Goal: Task Accomplishment & Management: Use online tool/utility

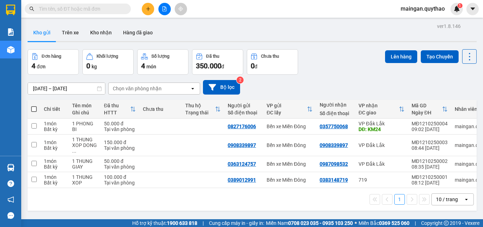
drag, startPoint x: 388, startPoint y: -31, endPoint x: 338, endPoint y: -31, distance: 49.9
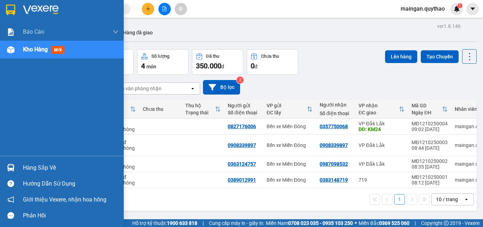
click at [7, 44] on div "Kho hàng mới" at bounding box center [62, 50] width 124 height 18
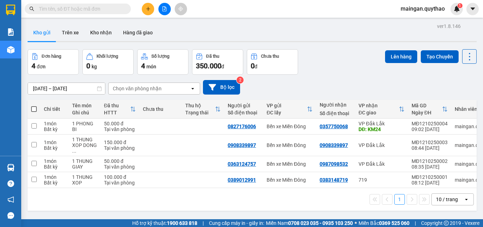
click at [443, 203] on div "10 / trang" at bounding box center [447, 199] width 22 height 7
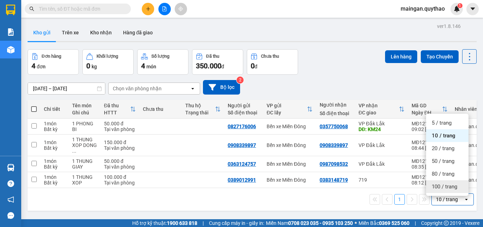
click at [434, 186] on span "100 / trang" at bounding box center [444, 186] width 25 height 7
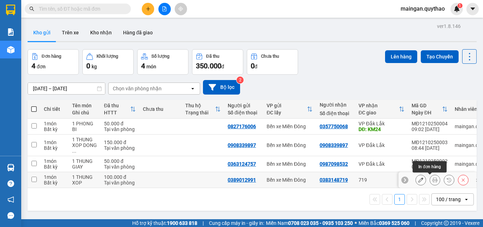
click at [433, 181] on icon at bounding box center [435, 179] width 5 height 5
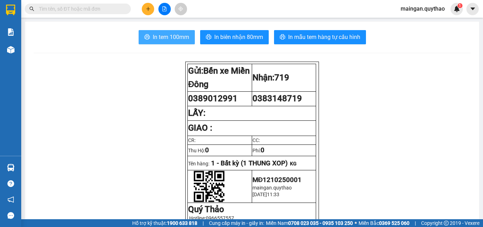
click at [178, 39] on span "In tem 100mm" at bounding box center [171, 37] width 36 height 9
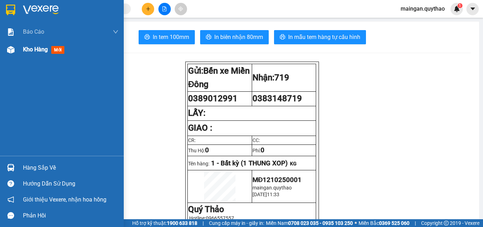
click at [36, 52] on span "Kho hàng" at bounding box center [35, 49] width 25 height 7
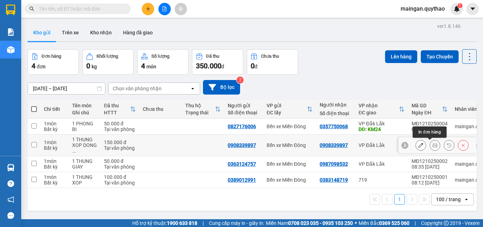
click at [433, 145] on icon at bounding box center [435, 145] width 5 height 5
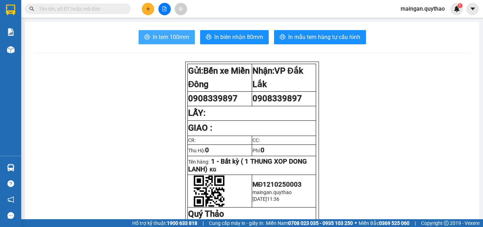
click at [156, 39] on span "In tem 100mm" at bounding box center [171, 37] width 36 height 9
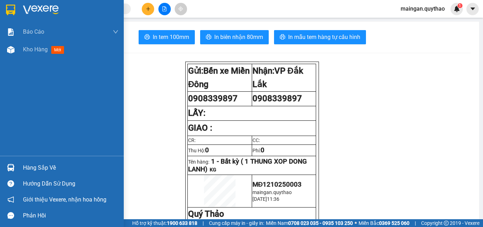
click at [23, 53] on div "Kho hàng mới" at bounding box center [62, 50] width 124 height 18
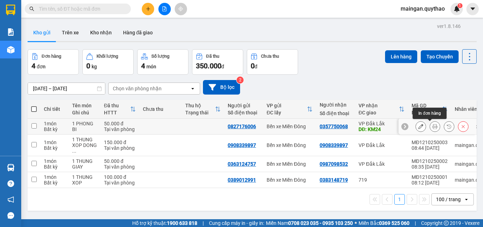
click at [430, 126] on button at bounding box center [435, 126] width 10 height 12
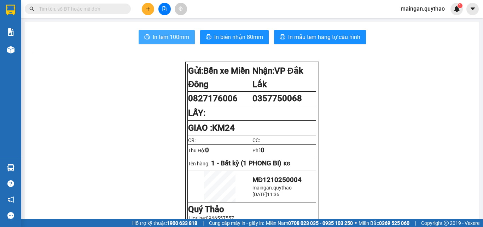
click at [145, 34] on button "In tem 100mm" at bounding box center [167, 37] width 56 height 14
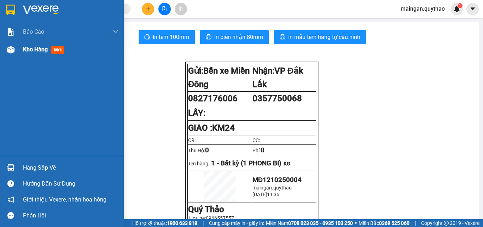
drag, startPoint x: 41, startPoint y: 48, endPoint x: 45, endPoint y: 50, distance: 3.6
click at [45, 50] on span "Kho hàng" at bounding box center [35, 49] width 25 height 7
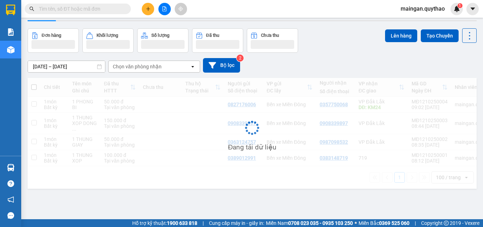
scroll to position [33, 0]
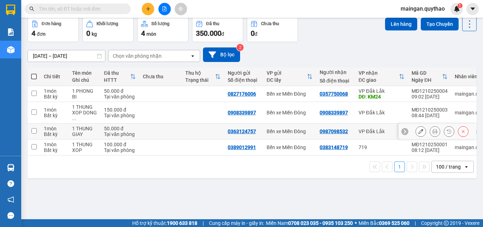
click at [433, 134] on button at bounding box center [435, 131] width 10 height 12
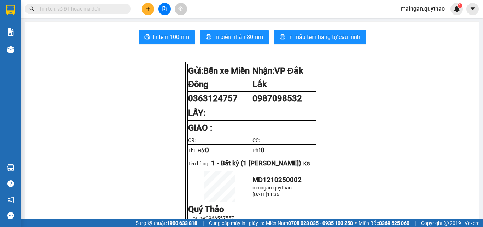
click at [158, 36] on span "In tem 100mm" at bounding box center [171, 37] width 36 height 9
